Goal: Task Accomplishment & Management: Manage account settings

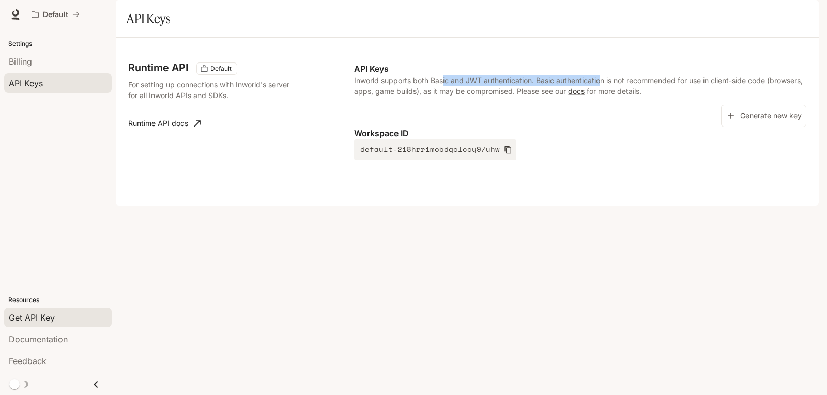
drag, startPoint x: 443, startPoint y: 110, endPoint x: 631, endPoint y: 105, distance: 188.2
click at [626, 97] on p "Inworld supports both Basic and JWT authentication. Basic authentication is not…" at bounding box center [580, 86] width 452 height 22
click at [631, 97] on p "Inworld supports both Basic and JWT authentication. Basic authentication is not…" at bounding box center [580, 86] width 452 height 22
drag, startPoint x: 417, startPoint y: 114, endPoint x: 545, endPoint y: 118, distance: 128.7
click at [514, 97] on p "Inworld supports both Basic and JWT authentication. Basic authentication is not…" at bounding box center [580, 86] width 452 height 22
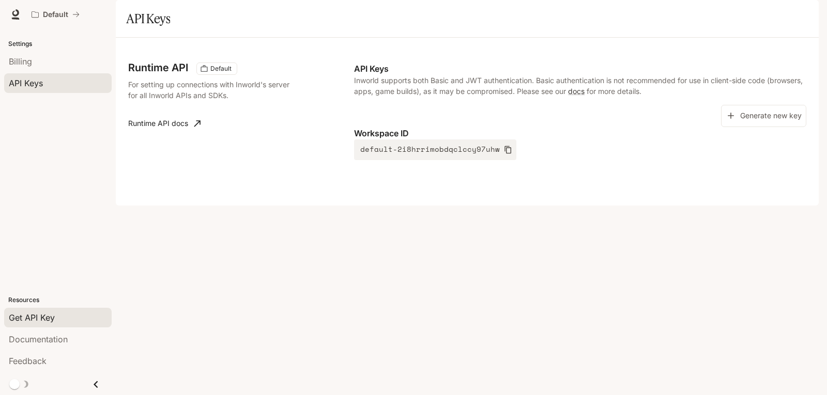
click at [639, 206] on div "Runtime API Default For setting up connections with Inworld's server for all In…" at bounding box center [467, 122] width 703 height 168
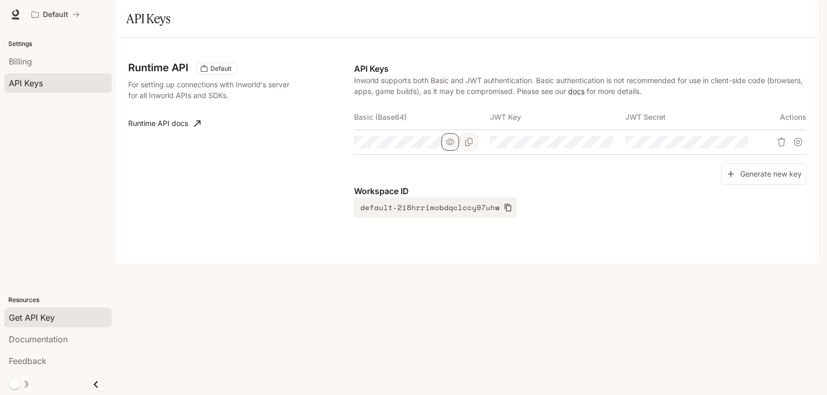
click at [453, 151] on button "button" at bounding box center [450, 142] width 18 height 18
click at [573, 163] on div "Basic (Base64) JWT Key JWT Secret Actions" at bounding box center [580, 134] width 452 height 58
click at [634, 251] on div "Runtime API Default For setting up connections with Inworld's server for all In…" at bounding box center [467, 150] width 678 height 201
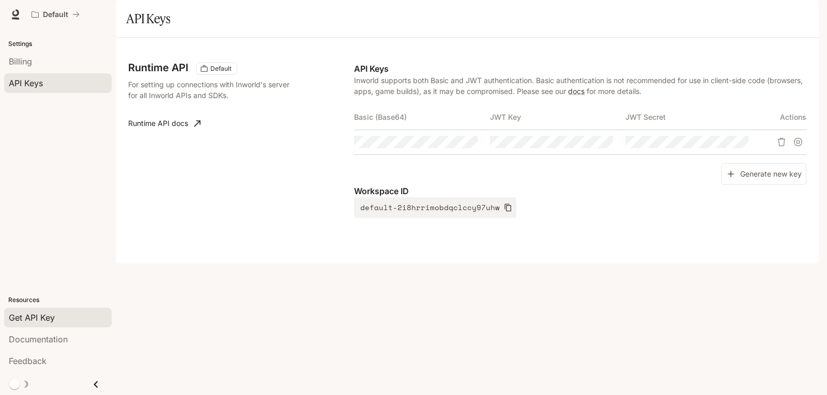
click at [287, 166] on div "Runtime API Default For setting up connections with Inworld's server for all In…" at bounding box center [467, 150] width 678 height 201
click at [650, 264] on div "Runtime API Default For setting up connections with Inworld's server for all In…" at bounding box center [467, 151] width 703 height 226
click at [587, 146] on icon "button" at bounding box center [585, 142] width 8 height 8
click at [680, 155] on tr at bounding box center [580, 142] width 452 height 25
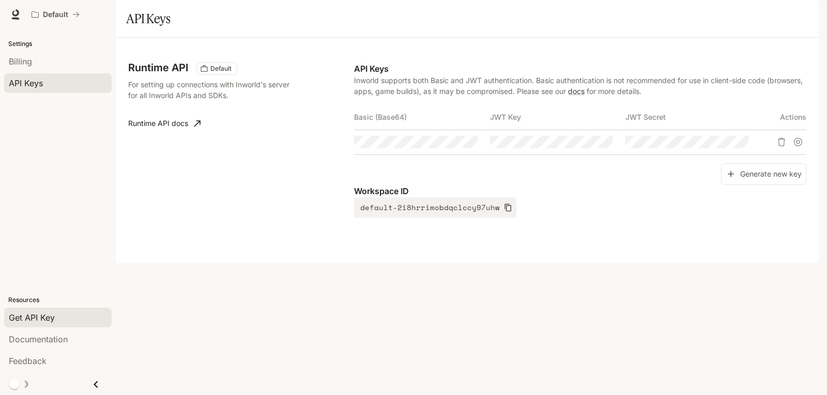
drag, startPoint x: 637, startPoint y: 267, endPoint x: 680, endPoint y: 138, distance: 135.6
click at [637, 251] on div "Runtime API Default For setting up connections with Inworld's server for all In…" at bounding box center [467, 150] width 678 height 201
click at [723, 146] on icon "button" at bounding box center [721, 142] width 8 height 8
click at [784, 155] on tr at bounding box center [580, 142] width 452 height 25
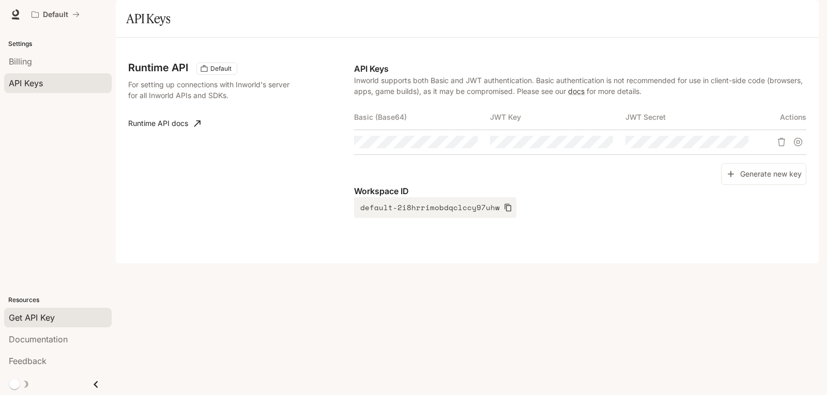
click at [672, 264] on div "Runtime API Default For setting up connections with Inworld's server for all In…" at bounding box center [467, 151] width 703 height 226
click at [479, 155] on tr at bounding box center [580, 142] width 452 height 25
click at [568, 264] on div "Runtime API Default For setting up connections with Inworld's server for all In…" at bounding box center [467, 151] width 703 height 226
click at [587, 155] on tr at bounding box center [580, 142] width 452 height 25
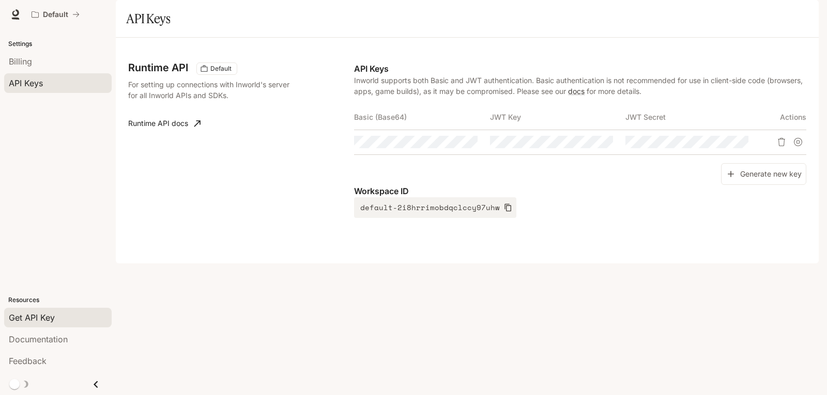
click at [644, 264] on div "Runtime API Default For setting up connections with Inworld's server for all In…" at bounding box center [467, 151] width 703 height 226
